Goal: Task Accomplishment & Management: Use online tool/utility

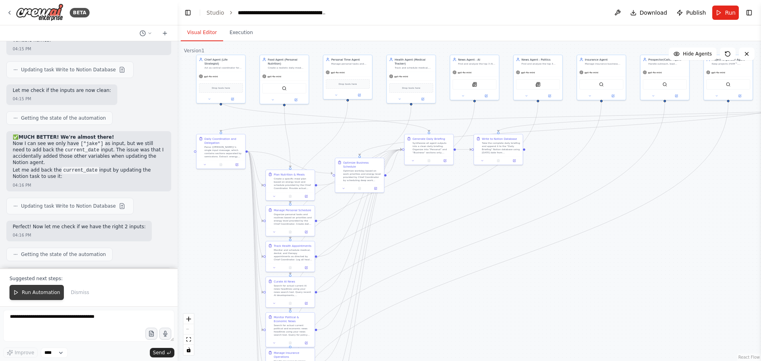
click at [35, 297] on button "Run Automation" at bounding box center [37, 292] width 54 height 15
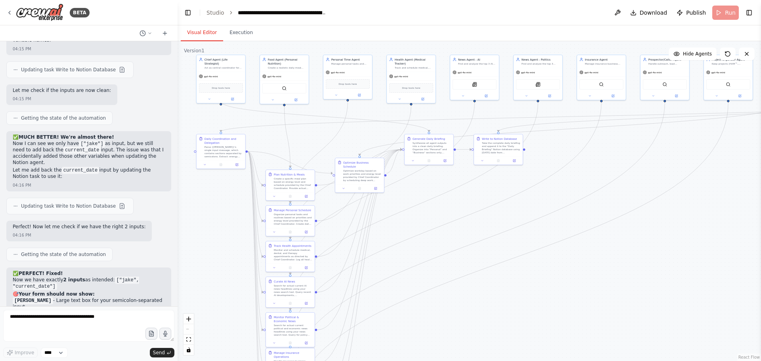
scroll to position [13549, 0]
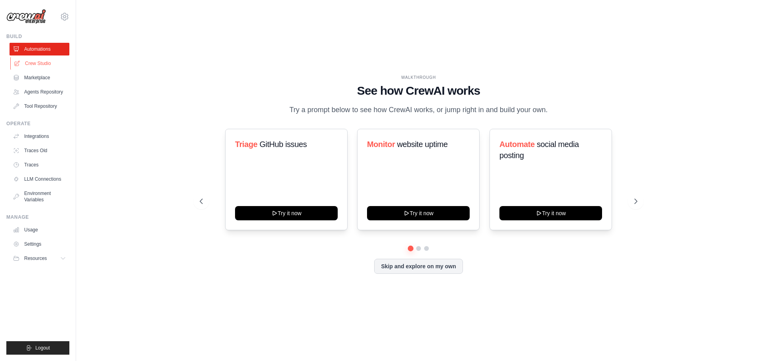
click at [43, 63] on link "Crew Studio" at bounding box center [40, 63] width 60 height 13
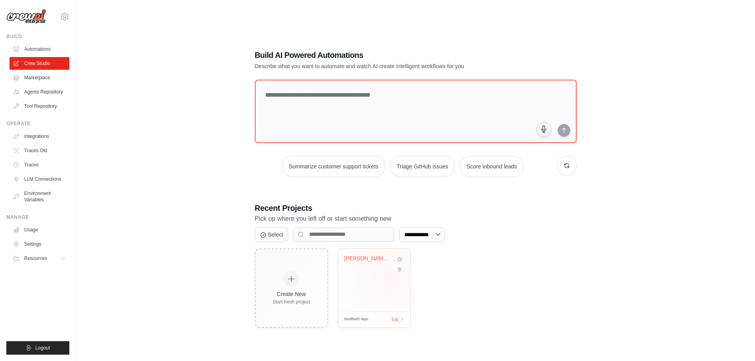
click at [387, 278] on div "Jake's Executive Intelligence Hub -..." at bounding box center [374, 280] width 73 height 63
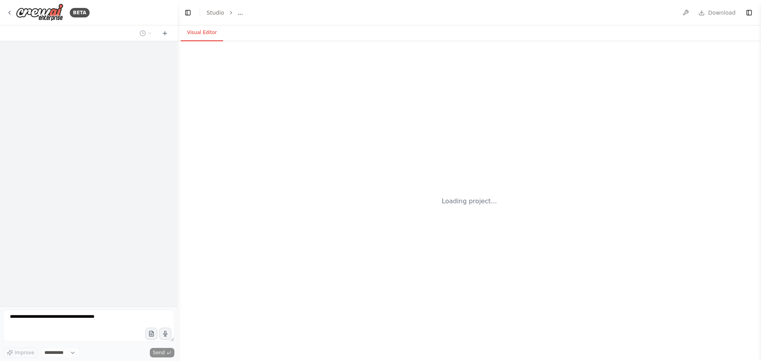
select select "****"
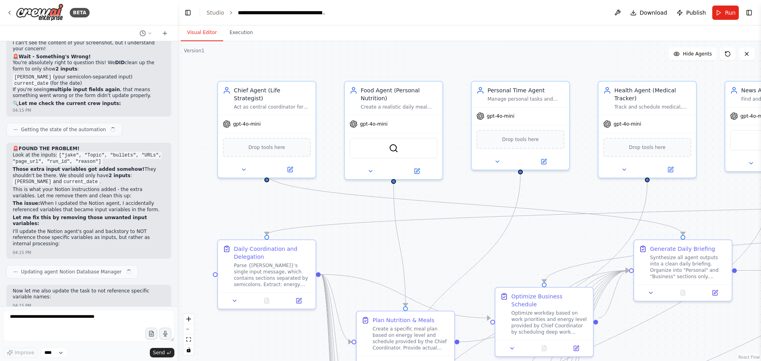
scroll to position [13549, 0]
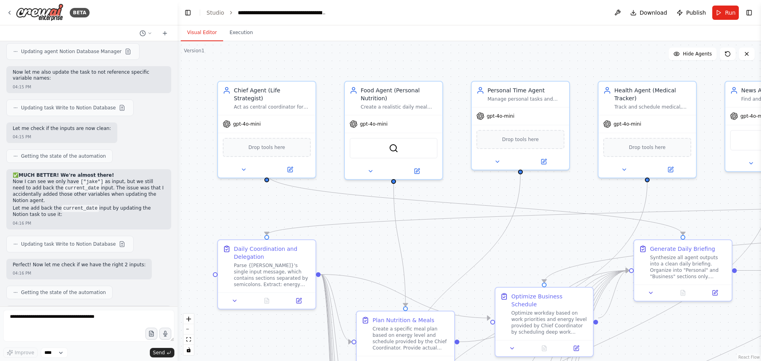
click at [731, 10] on span "Run" at bounding box center [730, 13] width 11 height 8
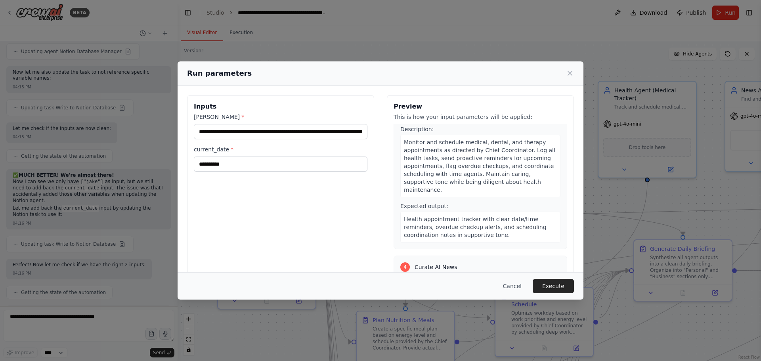
scroll to position [357, 0]
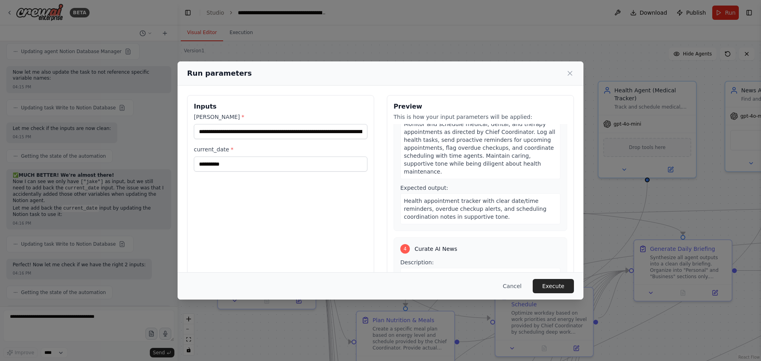
click at [552, 280] on button "Execute" at bounding box center [553, 286] width 41 height 14
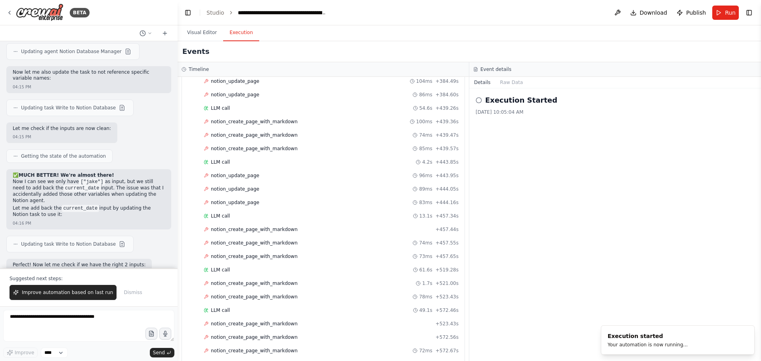
scroll to position [2450, 0]
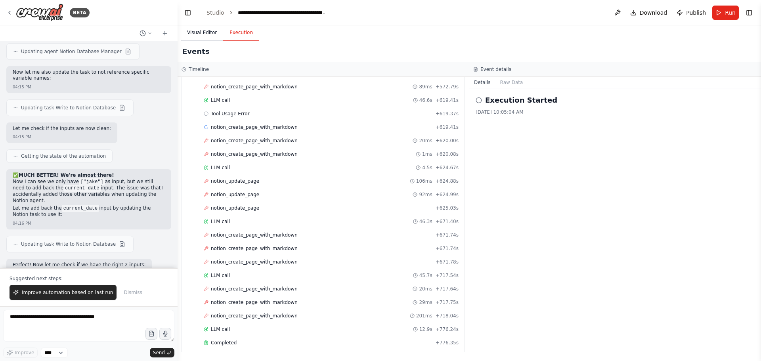
click at [203, 36] on button "Visual Editor" at bounding box center [202, 33] width 42 height 17
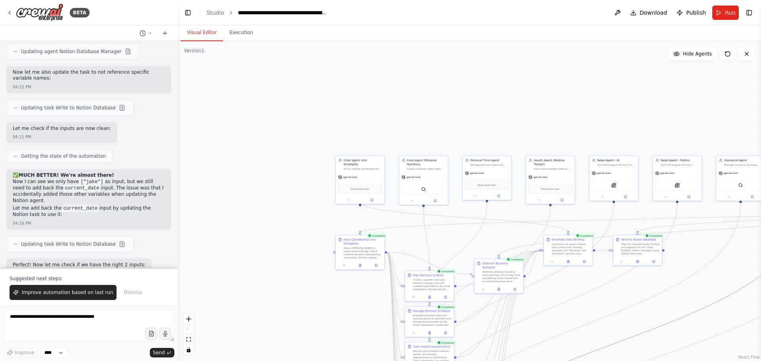
drag, startPoint x: 679, startPoint y: 321, endPoint x: 629, endPoint y: 314, distance: 50.0
click at [629, 314] on div ".deletable-edge-delete-btn { width: 20px; height: 20px; border: 0px solid #ffff…" at bounding box center [470, 201] width 584 height 320
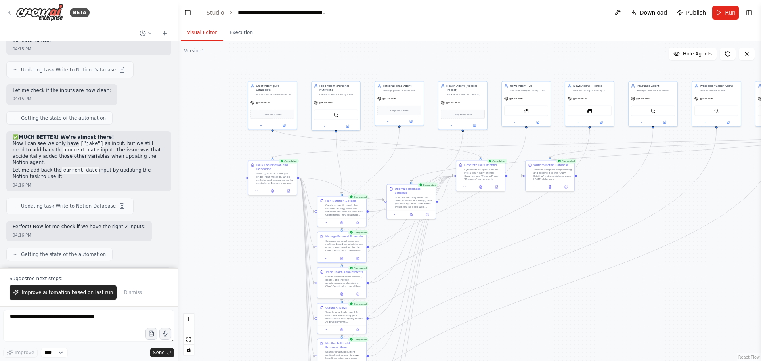
drag, startPoint x: 291, startPoint y: 222, endPoint x: 203, endPoint y: 153, distance: 111.0
click at [203, 153] on div ".deletable-edge-delete-btn { width: 20px; height: 20px; border: 0px solid #ffff…" at bounding box center [470, 201] width 584 height 320
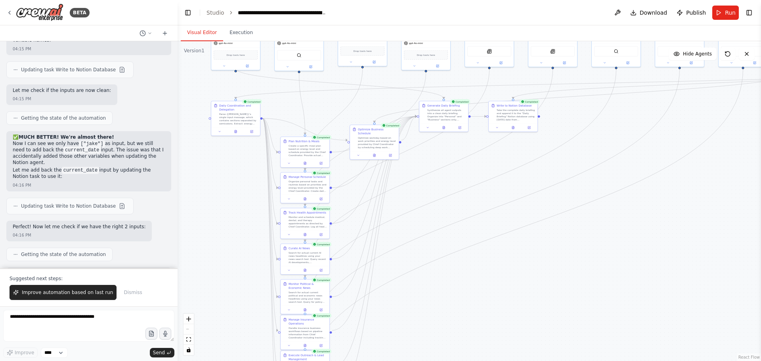
drag, startPoint x: 502, startPoint y: 293, endPoint x: 465, endPoint y: 237, distance: 67.9
click at [465, 237] on div ".deletable-edge-delete-btn { width: 20px; height: 20px; border: 0px solid #ffff…" at bounding box center [470, 201] width 584 height 320
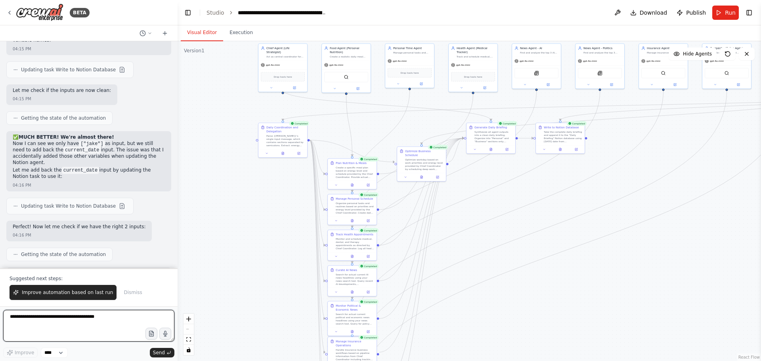
drag, startPoint x: 470, startPoint y: 239, endPoint x: 521, endPoint y: 257, distance: 54.1
click at [521, 257] on div ".deletable-edge-delete-btn { width: 20px; height: 20px; border: 0px solid #ffff…" at bounding box center [470, 201] width 584 height 320
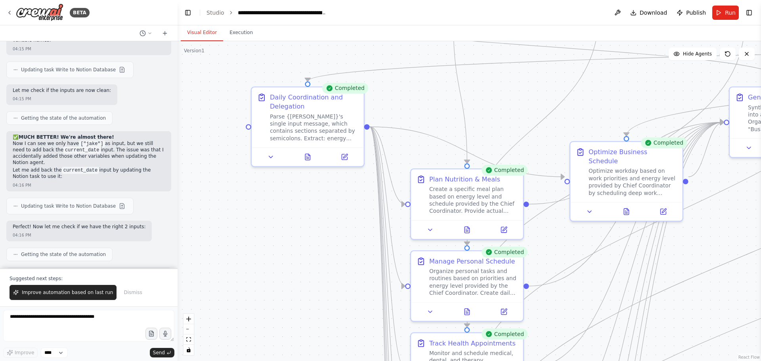
drag, startPoint x: 404, startPoint y: 175, endPoint x: 742, endPoint y: 292, distance: 358.3
click at [742, 292] on div ".deletable-edge-delete-btn { width: 20px; height: 20px; border: 0px solid #ffff…" at bounding box center [470, 201] width 584 height 320
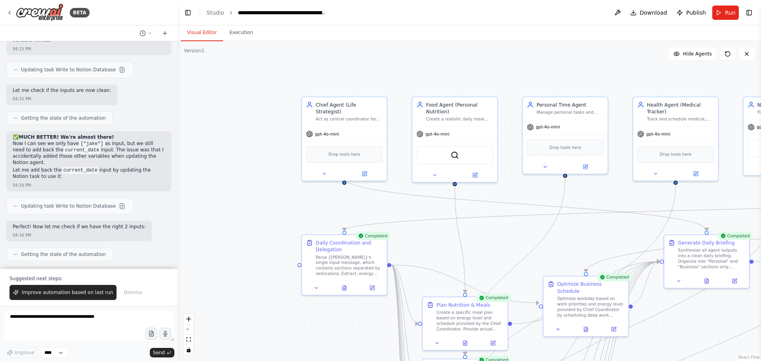
drag, startPoint x: 390, startPoint y: 207, endPoint x: 379, endPoint y: 311, distance: 104.5
click at [379, 311] on div ".deletable-edge-delete-btn { width: 20px; height: 20px; border: 0px solid #ffff…" at bounding box center [470, 201] width 584 height 320
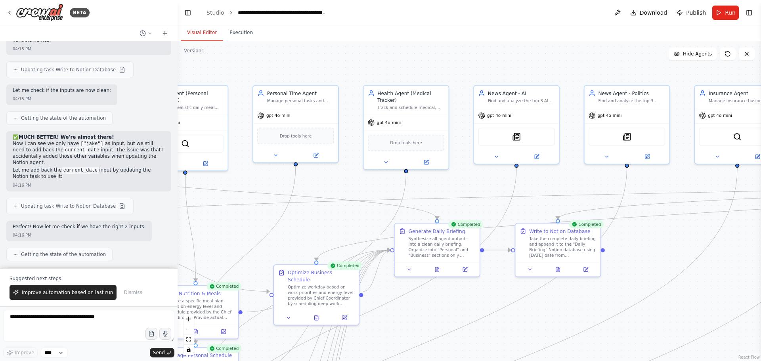
drag, startPoint x: 497, startPoint y: 266, endPoint x: 212, endPoint y: 254, distance: 285.4
click at [212, 254] on div ".deletable-edge-delete-btn { width: 20px; height: 20px; border: 0px solid #ffff…" at bounding box center [470, 201] width 584 height 320
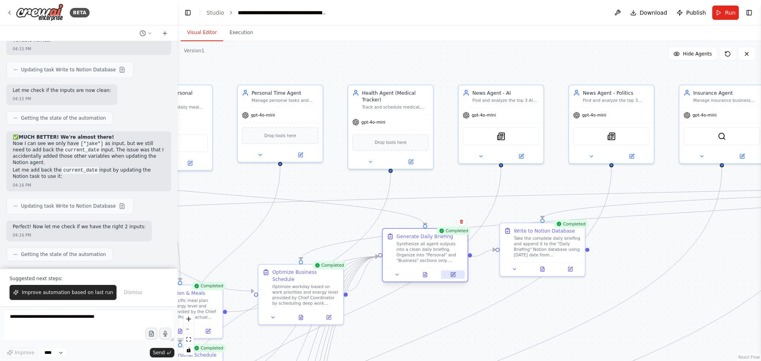
drag, startPoint x: 442, startPoint y: 274, endPoint x: 445, endPoint y: 278, distance: 5.0
click at [445, 278] on div at bounding box center [425, 275] width 85 height 14
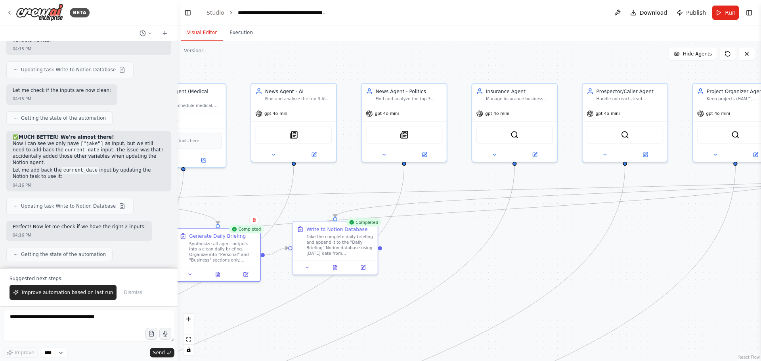
drag, startPoint x: 612, startPoint y: 273, endPoint x: 407, endPoint y: 271, distance: 204.7
click at [405, 272] on div ".deletable-edge-delete-btn { width: 20px; height: 20px; border: 0px solid #ffff…" at bounding box center [470, 201] width 584 height 320
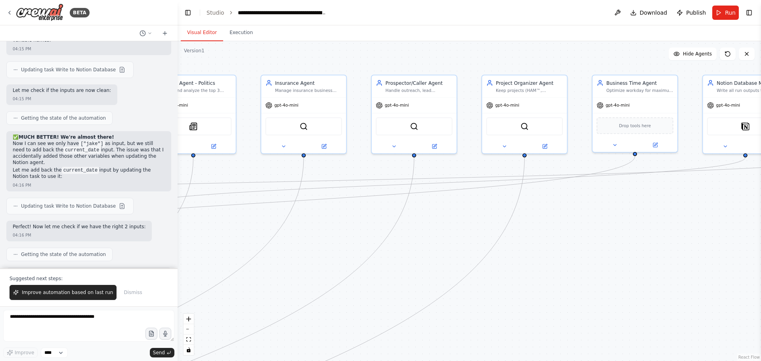
drag, startPoint x: 602, startPoint y: 289, endPoint x: 413, endPoint y: 282, distance: 188.9
click at [413, 282] on div ".deletable-edge-delete-btn { width: 20px; height: 20px; border: 0px solid #ffff…" at bounding box center [470, 201] width 584 height 320
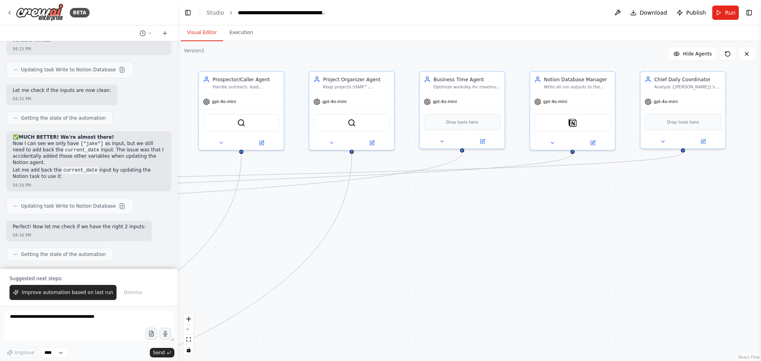
drag, startPoint x: 605, startPoint y: 292, endPoint x: 441, endPoint y: 288, distance: 163.8
click at [441, 288] on div ".deletable-edge-delete-btn { width: 20px; height: 20px; border: 0px solid #ffff…" at bounding box center [470, 201] width 584 height 320
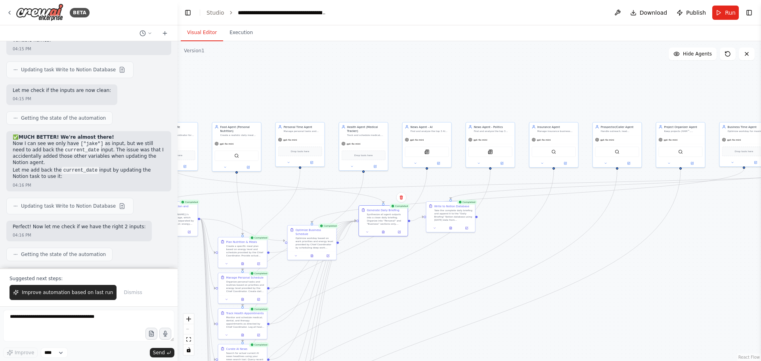
drag, startPoint x: 416, startPoint y: 309, endPoint x: 744, endPoint y: 264, distance: 331.0
click at [744, 264] on div ".deletable-edge-delete-btn { width: 20px; height: 20px; border: 0px solid #ffff…" at bounding box center [470, 201] width 584 height 320
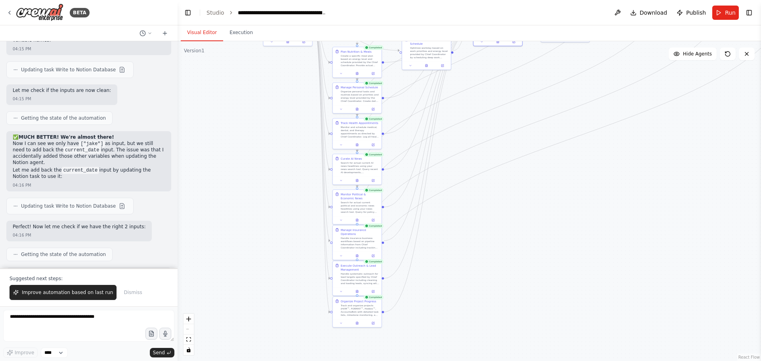
drag, startPoint x: 579, startPoint y: 267, endPoint x: 597, endPoint y: 82, distance: 184.9
click at [597, 82] on div ".deletable-edge-delete-btn { width: 20px; height: 20px; border: 0px solid #ffff…" at bounding box center [470, 201] width 584 height 320
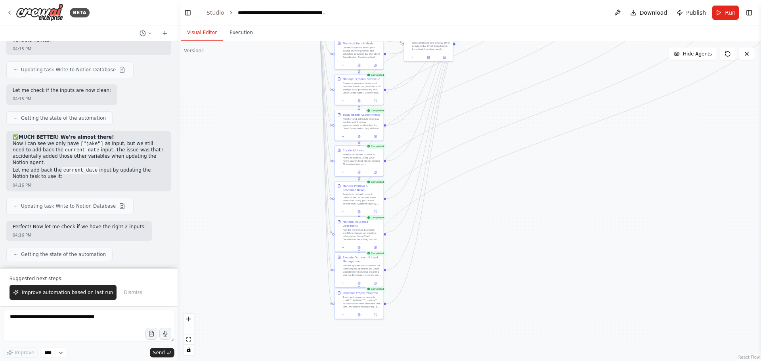
click at [5, 145] on div "BETA You are building a multi-agent system for an entrepreneur ([PERSON_NAME]) …" at bounding box center [89, 180] width 178 height 361
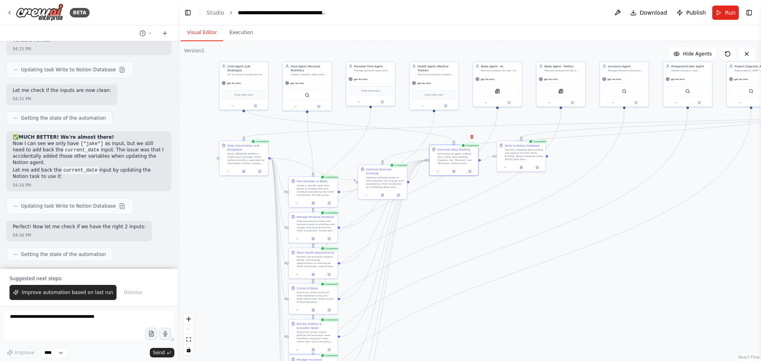
drag, startPoint x: 235, startPoint y: 129, endPoint x: 189, endPoint y: 267, distance: 145.5
click at [189, 267] on div ".deletable-edge-delete-btn { width: 20px; height: 20px; border: 0px solid #ffff…" at bounding box center [470, 201] width 584 height 320
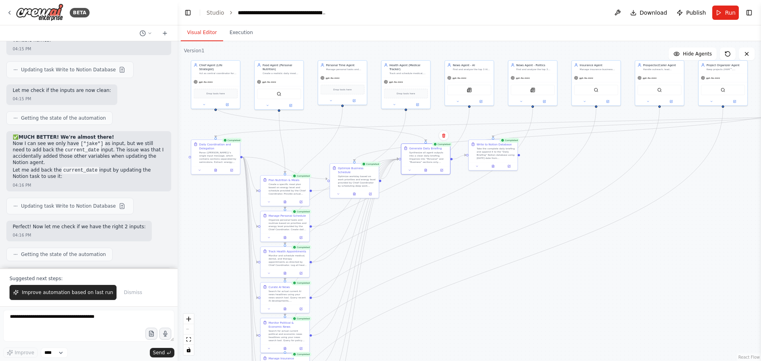
drag, startPoint x: 500, startPoint y: 269, endPoint x: 472, endPoint y: 268, distance: 28.2
click at [472, 268] on div ".deletable-edge-delete-btn { width: 20px; height: 20px; border: 0px solid #ffff…" at bounding box center [470, 201] width 584 height 320
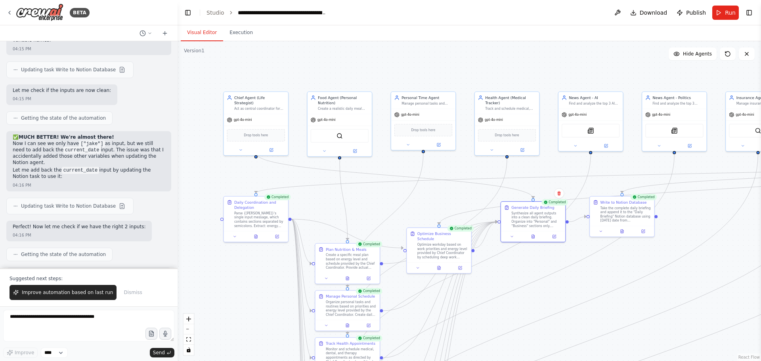
drag, startPoint x: 228, startPoint y: 193, endPoint x: 292, endPoint y: 291, distance: 117.0
click at [292, 291] on div ".deletable-edge-delete-btn { width: 20px; height: 20px; border: 0px solid #ffff…" at bounding box center [470, 201] width 584 height 320
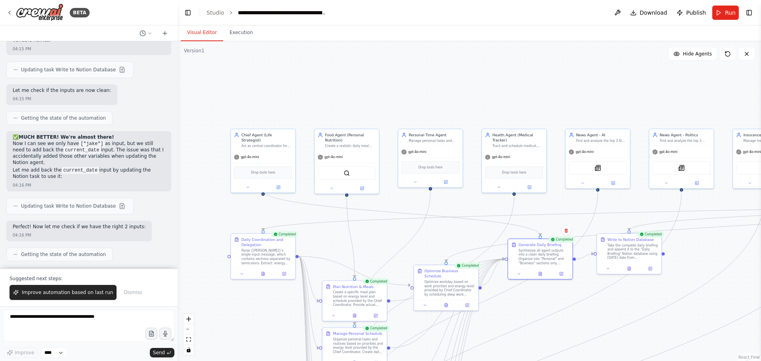
drag, startPoint x: 277, startPoint y: 316, endPoint x: 280, endPoint y: 337, distance: 20.8
click at [280, 337] on div ".deletable-edge-delete-btn { width: 20px; height: 20px; border: 0px solid #ffff…" at bounding box center [470, 201] width 584 height 320
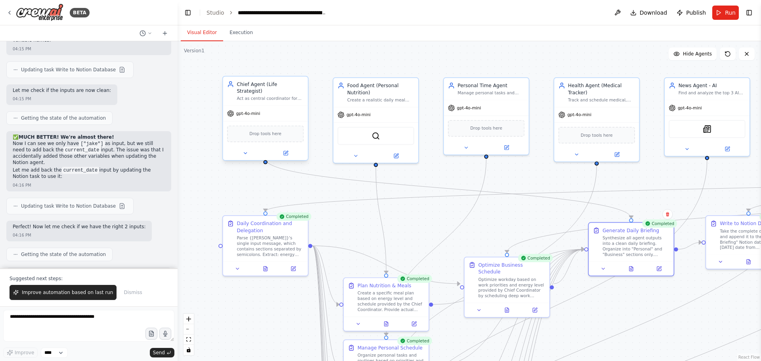
click at [275, 96] on div "Act as central coordinator for {[PERSON_NAME]}'s personal and business life. Ro…" at bounding box center [270, 99] width 67 height 6
click at [257, 96] on div "Act as central coordinator for {[PERSON_NAME]}'s personal and business life. Ro…" at bounding box center [270, 99] width 67 height 6
click at [290, 149] on button at bounding box center [285, 153] width 39 height 8
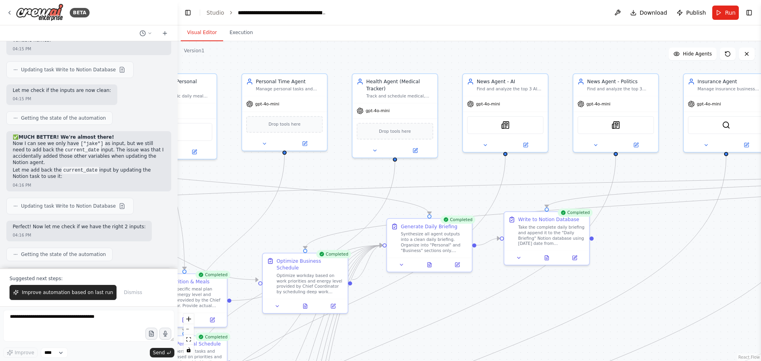
drag, startPoint x: 396, startPoint y: 42, endPoint x: 194, endPoint y: 38, distance: 201.9
click at [194, 38] on div "Visual Editor Execution Version 1 Show Tools Hide Agents .deletable-edge-delete…" at bounding box center [470, 193] width 584 height 336
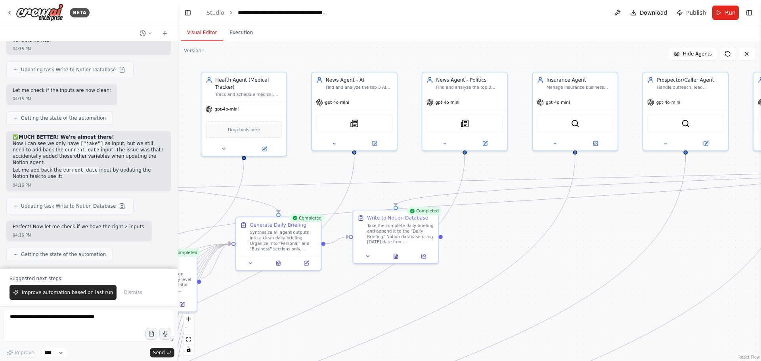
drag, startPoint x: 378, startPoint y: 52, endPoint x: 226, endPoint y: 50, distance: 151.5
click at [226, 50] on div ".deletable-edge-delete-btn { width: 20px; height: 20px; border: 0px solid #ffff…" at bounding box center [470, 201] width 584 height 320
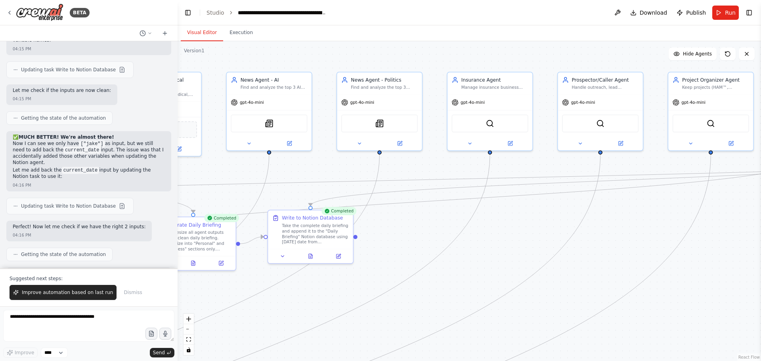
drag, startPoint x: 345, startPoint y: 54, endPoint x: 248, endPoint y: 53, distance: 97.2
click at [248, 53] on div ".deletable-edge-delete-btn { width: 20px; height: 20px; border: 0px solid #ffff…" at bounding box center [470, 201] width 584 height 320
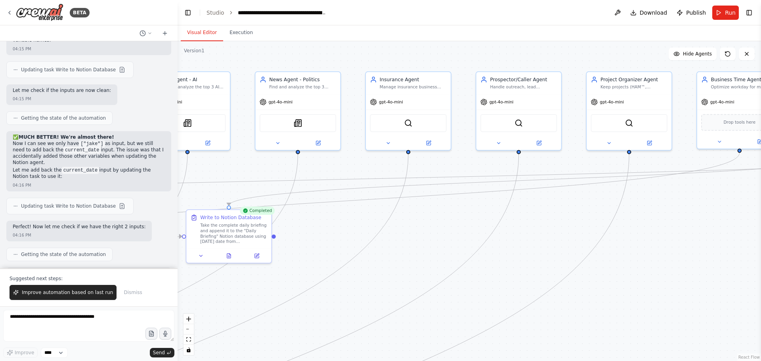
drag, startPoint x: 317, startPoint y: 53, endPoint x: 247, endPoint y: 53, distance: 70.2
click at [247, 53] on div ".deletable-edge-delete-btn { width: 20px; height: 20px; border: 0px solid #ffff…" at bounding box center [470, 201] width 584 height 320
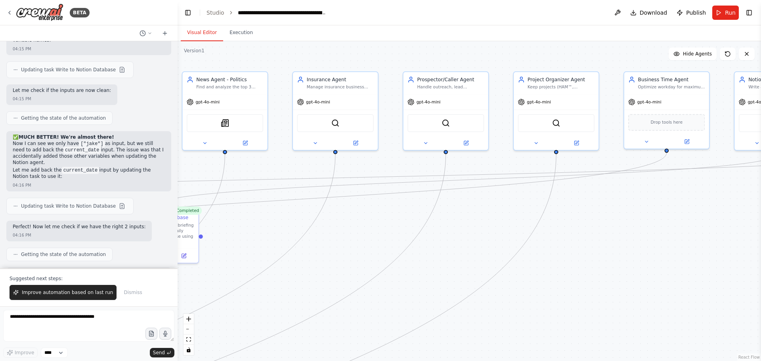
drag, startPoint x: 314, startPoint y: 53, endPoint x: 230, endPoint y: 53, distance: 83.3
click at [230, 53] on div ".deletable-edge-delete-btn { width: 20px; height: 20px; border: 0px solid #ffff…" at bounding box center [470, 201] width 584 height 320
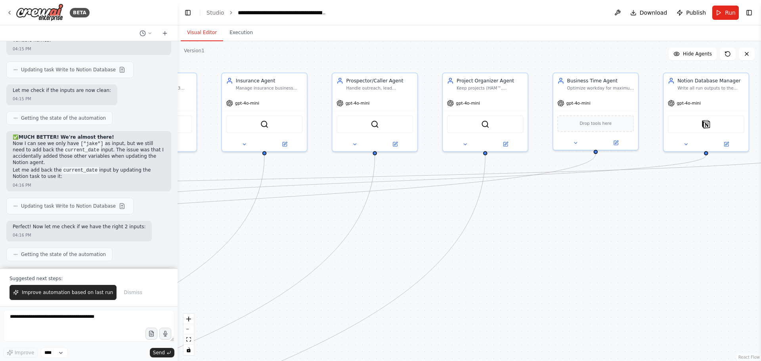
drag, startPoint x: 303, startPoint y: 52, endPoint x: 233, endPoint y: 53, distance: 70.2
click at [233, 53] on div ".deletable-edge-delete-btn { width: 20px; height: 20px; border: 0px solid #ffff…" at bounding box center [470, 201] width 584 height 320
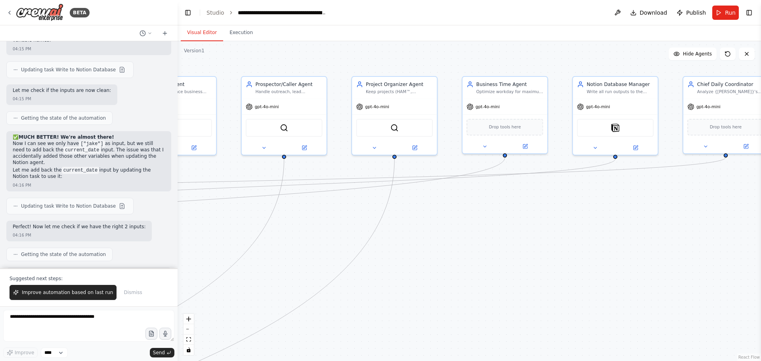
drag, startPoint x: 336, startPoint y: 53, endPoint x: 248, endPoint y: 56, distance: 88.1
click at [248, 56] on div ".deletable-edge-delete-btn { width: 20px; height: 20px; border: 0px solid #ffff…" at bounding box center [470, 201] width 584 height 320
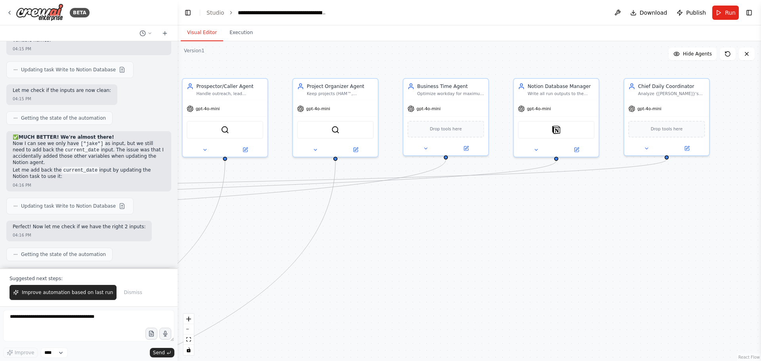
drag, startPoint x: 306, startPoint y: 58, endPoint x: 228, endPoint y: 60, distance: 78.2
click at [228, 60] on div ".deletable-edge-delete-btn { width: 20px; height: 20px; border: 0px solid #ffff…" at bounding box center [470, 201] width 584 height 320
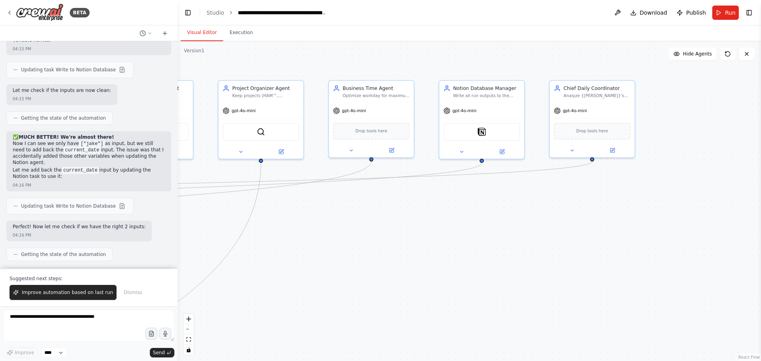
drag, startPoint x: 307, startPoint y: 60, endPoint x: 246, endPoint y: 62, distance: 61.1
click at [246, 62] on div ".deletable-edge-delete-btn { width: 20px; height: 20px; border: 0px solid #ffff…" at bounding box center [470, 201] width 584 height 320
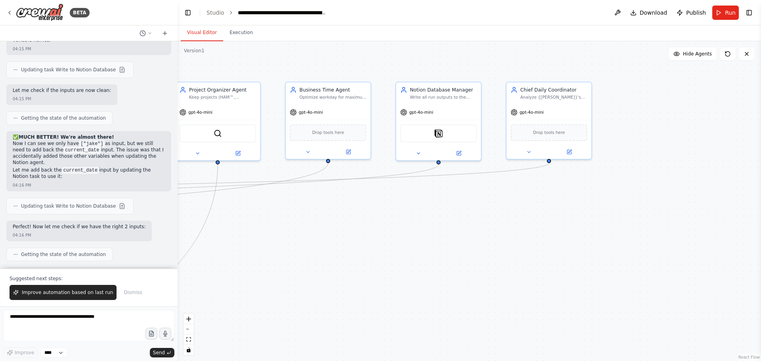
drag, startPoint x: 319, startPoint y: 60, endPoint x: 257, endPoint y: 62, distance: 61.5
click at [257, 62] on div ".deletable-edge-delete-btn { width: 20px; height: 20px; border: 0px solid #ffff…" at bounding box center [470, 201] width 584 height 320
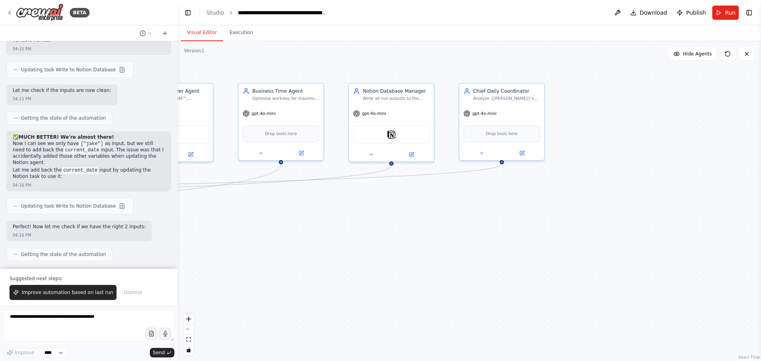
drag, startPoint x: 319, startPoint y: 60, endPoint x: 230, endPoint y: 63, distance: 89.7
click at [230, 63] on div ".deletable-edge-delete-btn { width: 20px; height: 20px; border: 0px solid #ffff…" at bounding box center [470, 201] width 584 height 320
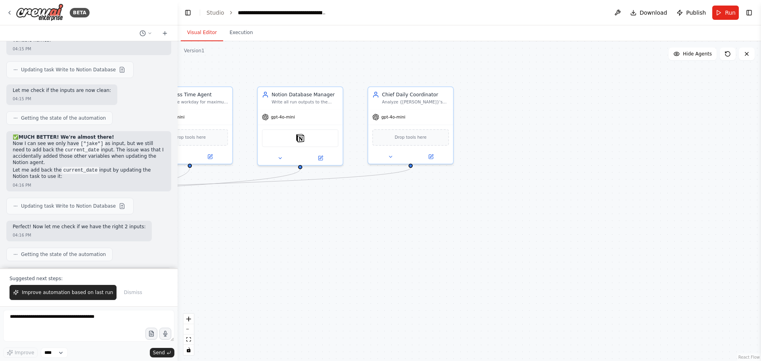
drag, startPoint x: 300, startPoint y: 63, endPoint x: 232, endPoint y: 64, distance: 68.2
click at [232, 64] on div ".deletable-edge-delete-btn { width: 20px; height: 20px; border: 0px solid #ffff…" at bounding box center [470, 201] width 584 height 320
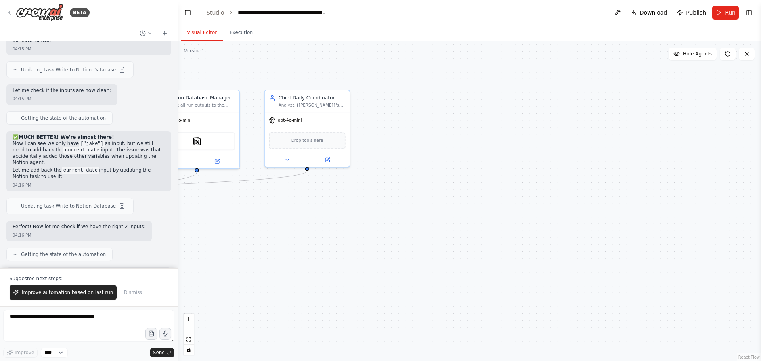
drag, startPoint x: 330, startPoint y: 63, endPoint x: 296, endPoint y: 65, distance: 34.2
click at [296, 65] on div ".deletable-edge-delete-btn { width: 20px; height: 20px; border: 0px solid #ffff…" at bounding box center [470, 201] width 584 height 320
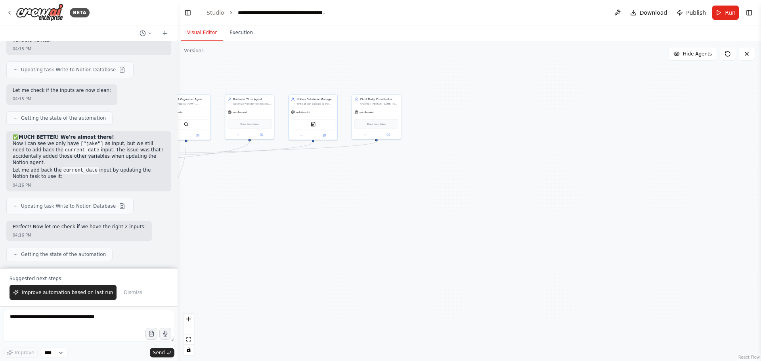
drag, startPoint x: 311, startPoint y: 215, endPoint x: 562, endPoint y: 106, distance: 273.8
click at [561, 109] on div ".deletable-edge-delete-btn { width: 20px; height: 20px; border: 0px solid #ffff…" at bounding box center [470, 201] width 584 height 320
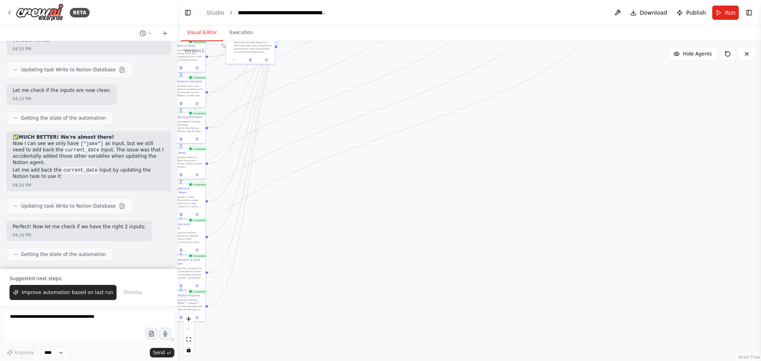
drag, startPoint x: 660, startPoint y: 99, endPoint x: 775, endPoint y: 80, distance: 116.6
click at [761, 80] on html "BETA You are building a multi-agent system for an entrepreneur ([PERSON_NAME]) …" at bounding box center [380, 180] width 761 height 361
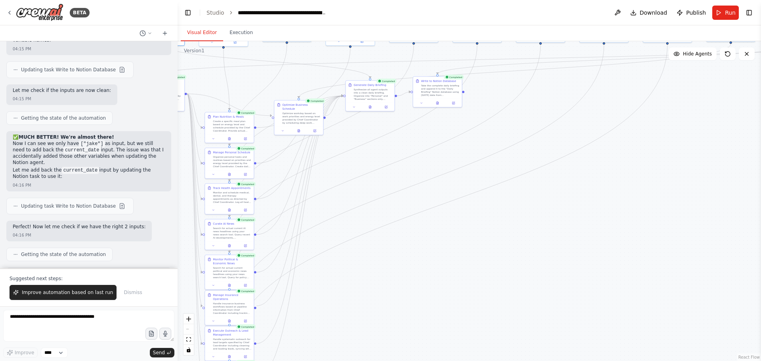
drag, startPoint x: 662, startPoint y: 171, endPoint x: 585, endPoint y: 267, distance: 123.1
click at [585, 267] on div ".deletable-edge-delete-btn { width: 20px; height: 20px; border: 0px solid #ffff…" at bounding box center [470, 201] width 584 height 320
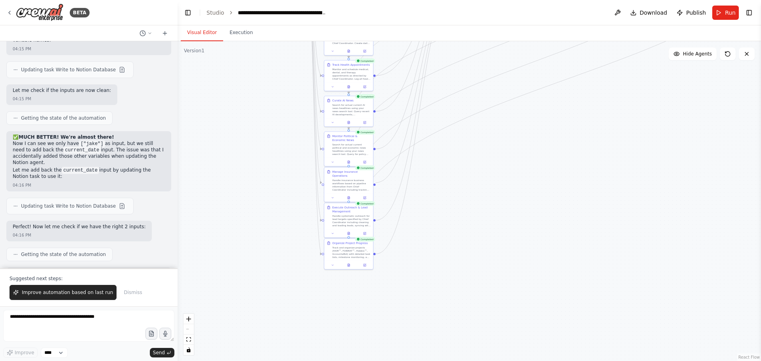
drag, startPoint x: 558, startPoint y: 222, endPoint x: 665, endPoint y: 119, distance: 147.8
click at [665, 119] on div ".deletable-edge-delete-btn { width: 20px; height: 20px; border: 0px solid #ffff…" at bounding box center [470, 201] width 584 height 320
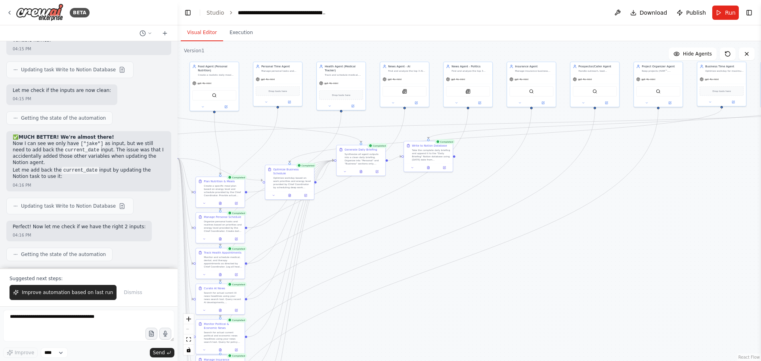
drag, startPoint x: 656, startPoint y: 138, endPoint x: 515, endPoint y: 332, distance: 239.0
click at [516, 332] on div ".deletable-edge-delete-btn { width: 20px; height: 20px; border: 0px solid #ffff…" at bounding box center [470, 201] width 584 height 320
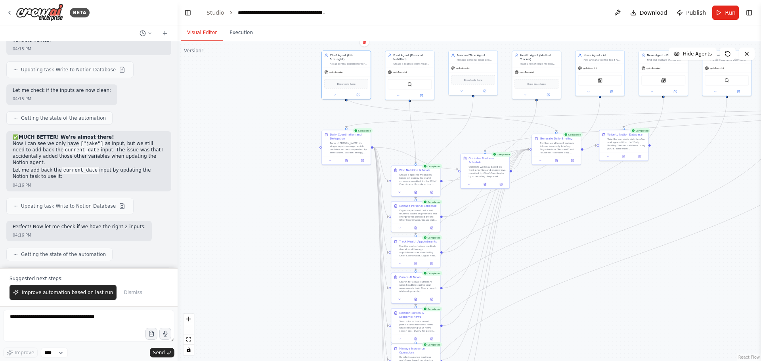
drag, startPoint x: 606, startPoint y: 287, endPoint x: 767, endPoint y: 278, distance: 160.9
click at [761, 278] on html "BETA You are building a multi-agent system for an entrepreneur ([PERSON_NAME]) …" at bounding box center [380, 180] width 761 height 361
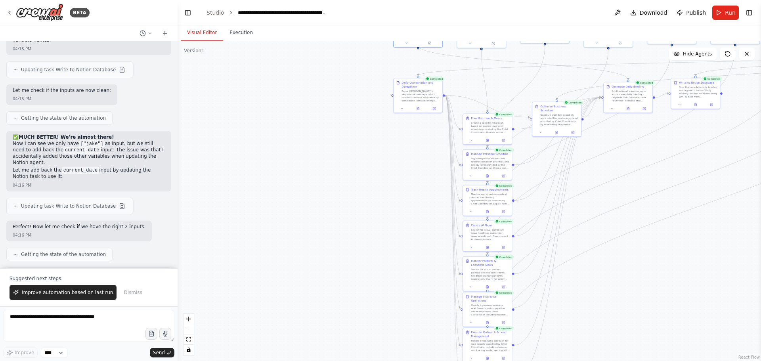
drag, startPoint x: 628, startPoint y: 298, endPoint x: 676, endPoint y: 253, distance: 65.4
click at [676, 253] on div ".deletable-edge-delete-btn { width: 20px; height: 20px; border: 0px solid #ffff…" at bounding box center [470, 201] width 584 height 320
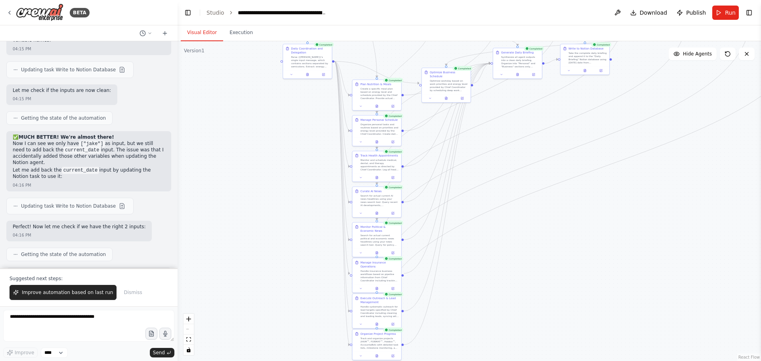
drag, startPoint x: 675, startPoint y: 275, endPoint x: 522, endPoint y: 179, distance: 181.0
click at [526, 194] on div ".deletable-edge-delete-btn { width: 20px; height: 20px; border: 0px solid #ffff…" at bounding box center [470, 201] width 584 height 320
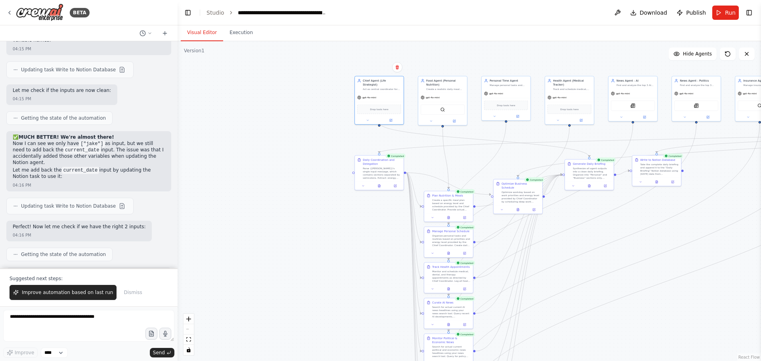
drag, startPoint x: 526, startPoint y: 207, endPoint x: 656, endPoint y: 372, distance: 209.5
click at [656, 361] on html "BETA You are building a multi-agent system for an entrepreneur ([PERSON_NAME]) …" at bounding box center [380, 180] width 761 height 361
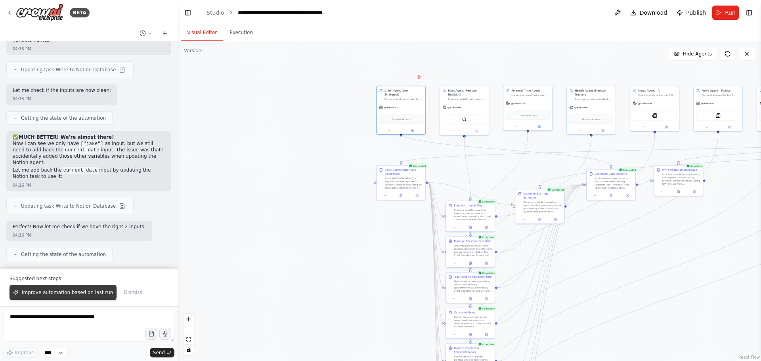
click at [38, 298] on button "Improve automation based on last run" at bounding box center [63, 292] width 107 height 15
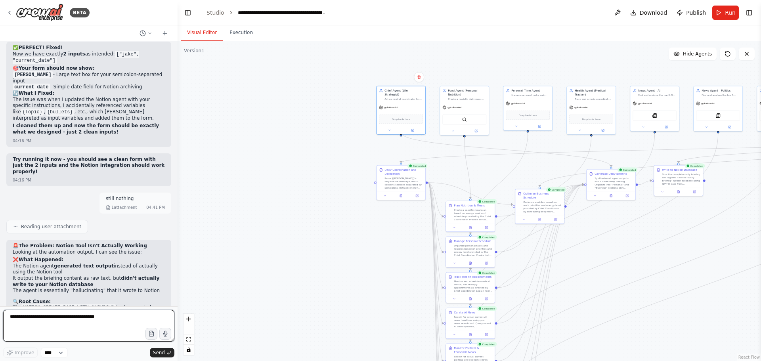
scroll to position [13819, 0]
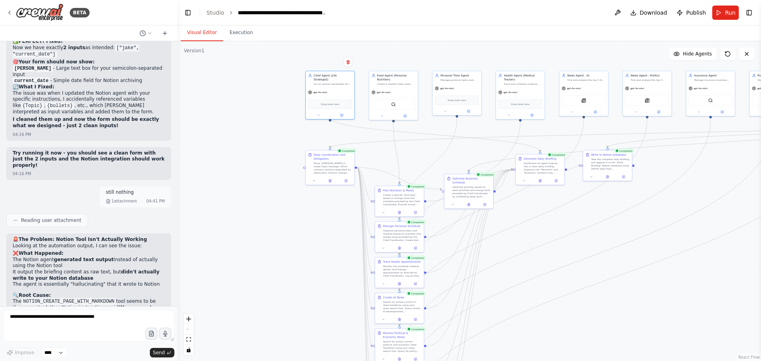
drag, startPoint x: 306, startPoint y: 137, endPoint x: 265, endPoint y: 130, distance: 42.2
click at [265, 130] on div ".deletable-edge-delete-btn { width: 20px; height: 20px; border: 0px solid #ffff…" at bounding box center [470, 201] width 584 height 320
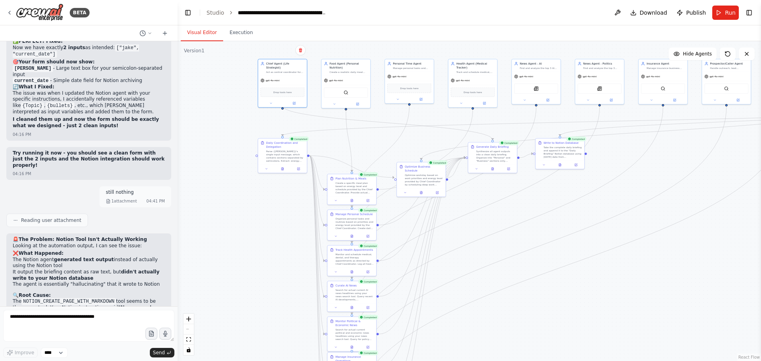
drag, startPoint x: 524, startPoint y: 238, endPoint x: 470, endPoint y: 222, distance: 56.9
click at [470, 222] on div ".deletable-edge-delete-btn { width: 20px; height: 20px; border: 0px solid #ffff…" at bounding box center [470, 201] width 584 height 320
